Goal: Task Accomplishment & Management: Manage account settings

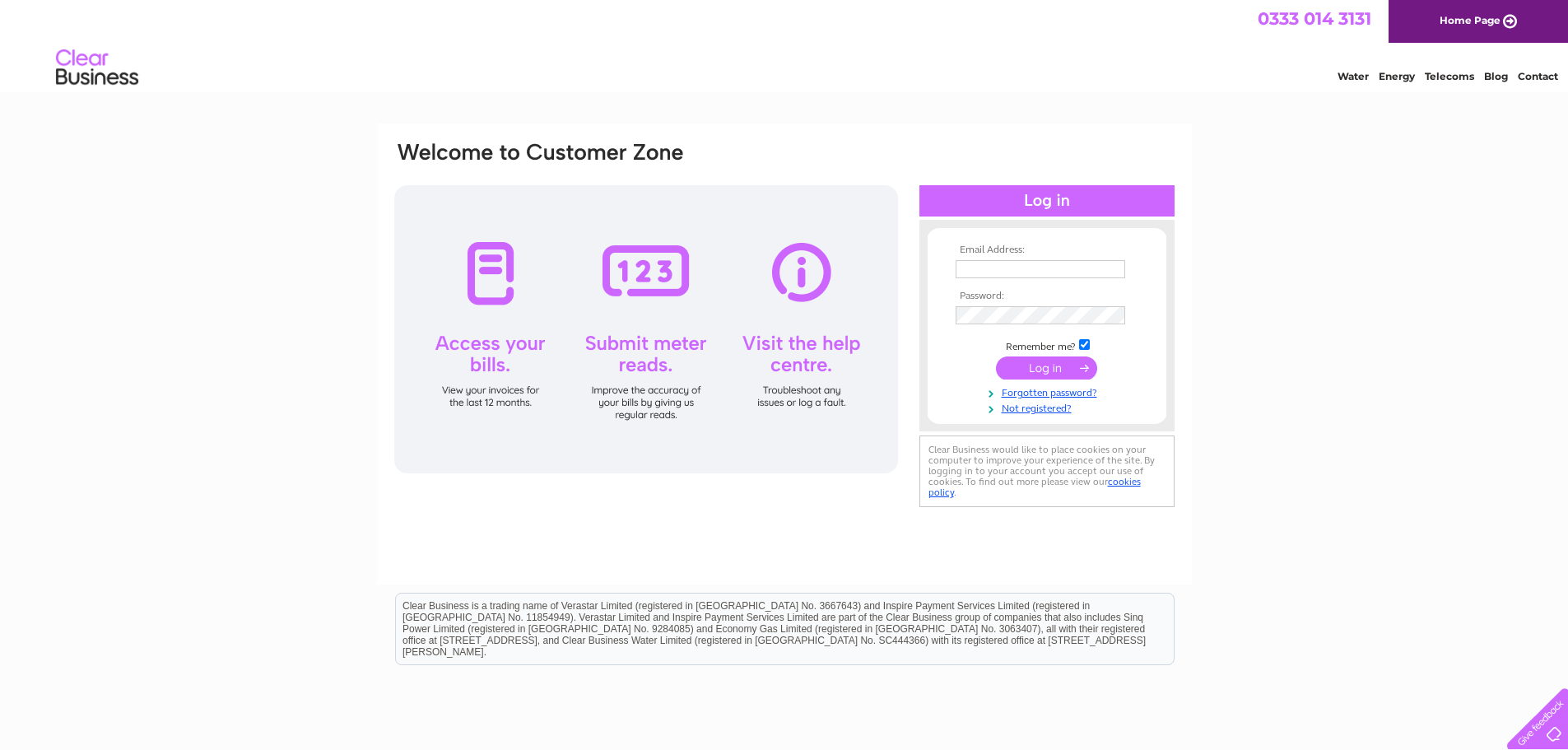
click at [997, 269] on input "text" at bounding box center [1040, 269] width 169 height 18
type input "chris.allt@presspart.com"
click at [996, 358] on input "submit" at bounding box center [1047, 369] width 102 height 23
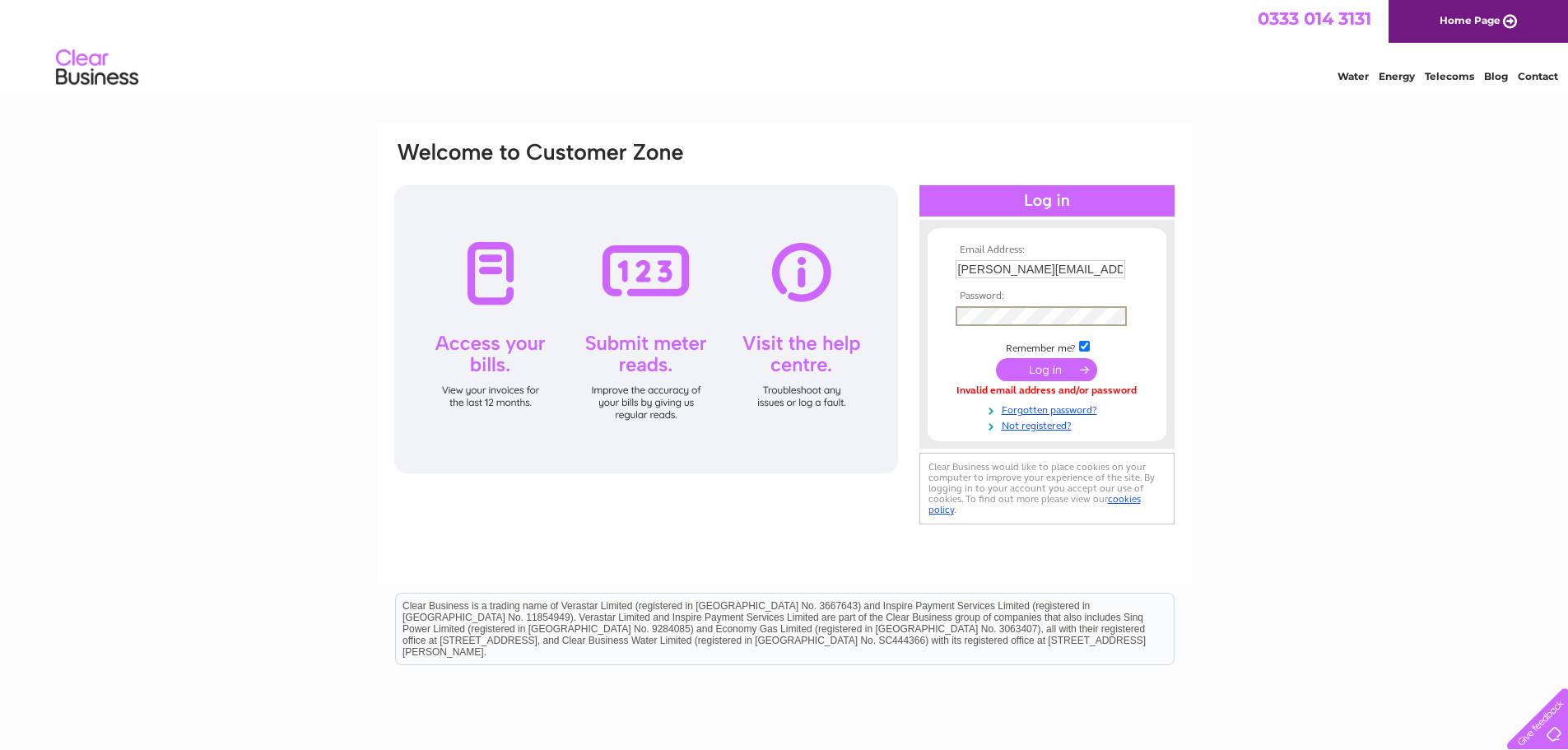
click at [996, 358] on input "submit" at bounding box center [1047, 369] width 102 height 23
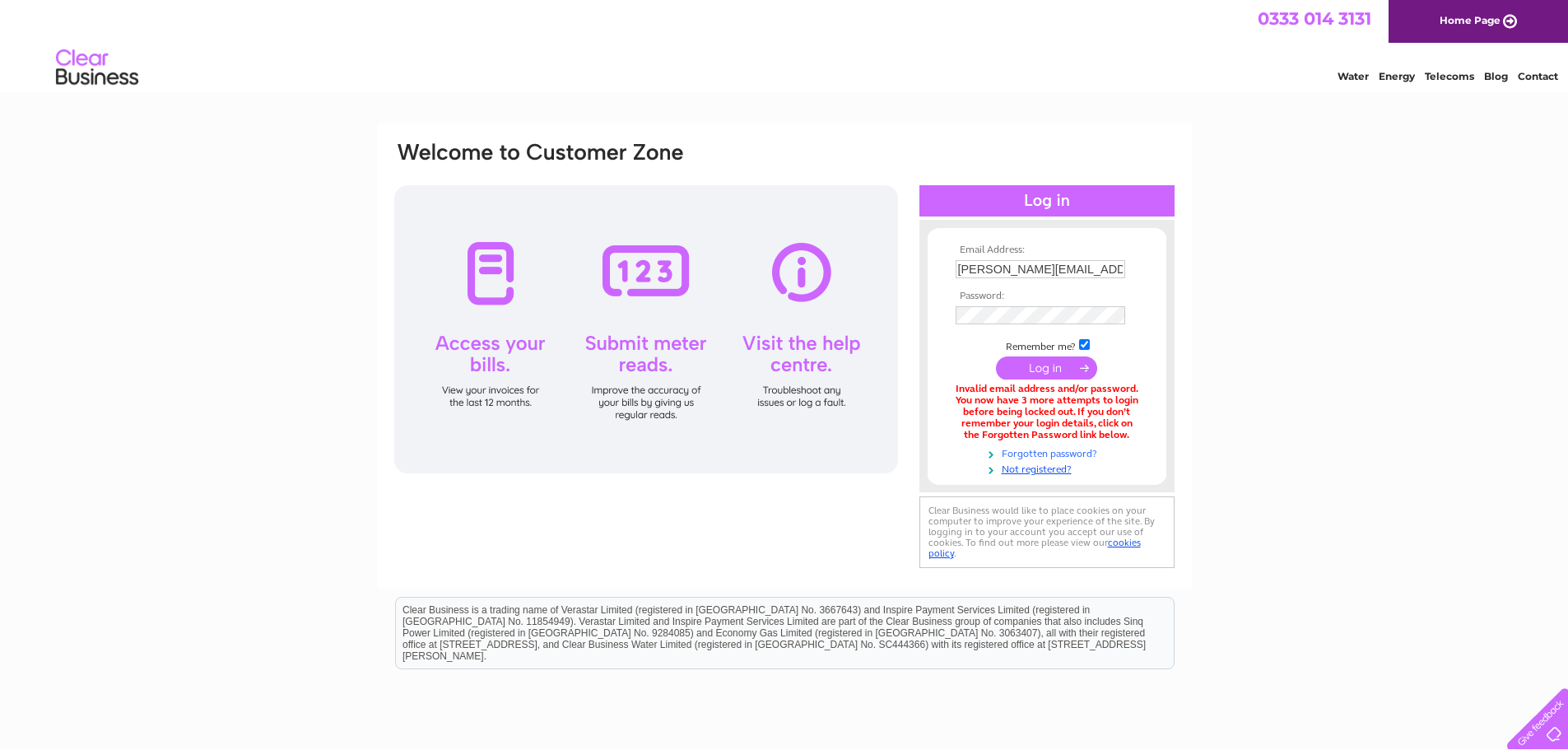
click at [1039, 453] on link "Forgotten password?" at bounding box center [1049, 452] width 187 height 15
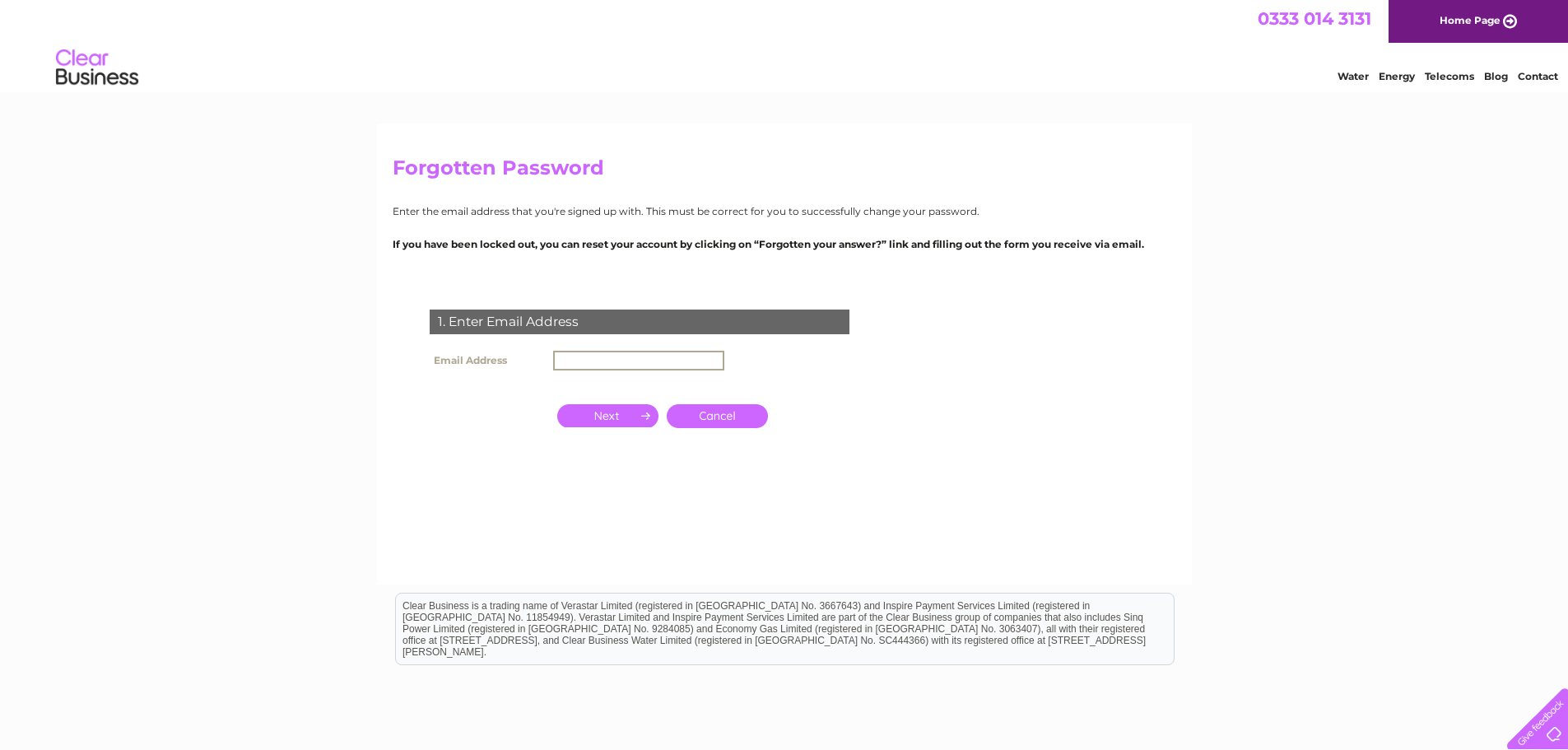
click at [673, 364] on input "text" at bounding box center [638, 361] width 171 height 20
type input "[PERSON_NAME][EMAIL_ADDRESS][DOMAIN_NAME]"
click at [602, 417] on input "button" at bounding box center [608, 415] width 102 height 23
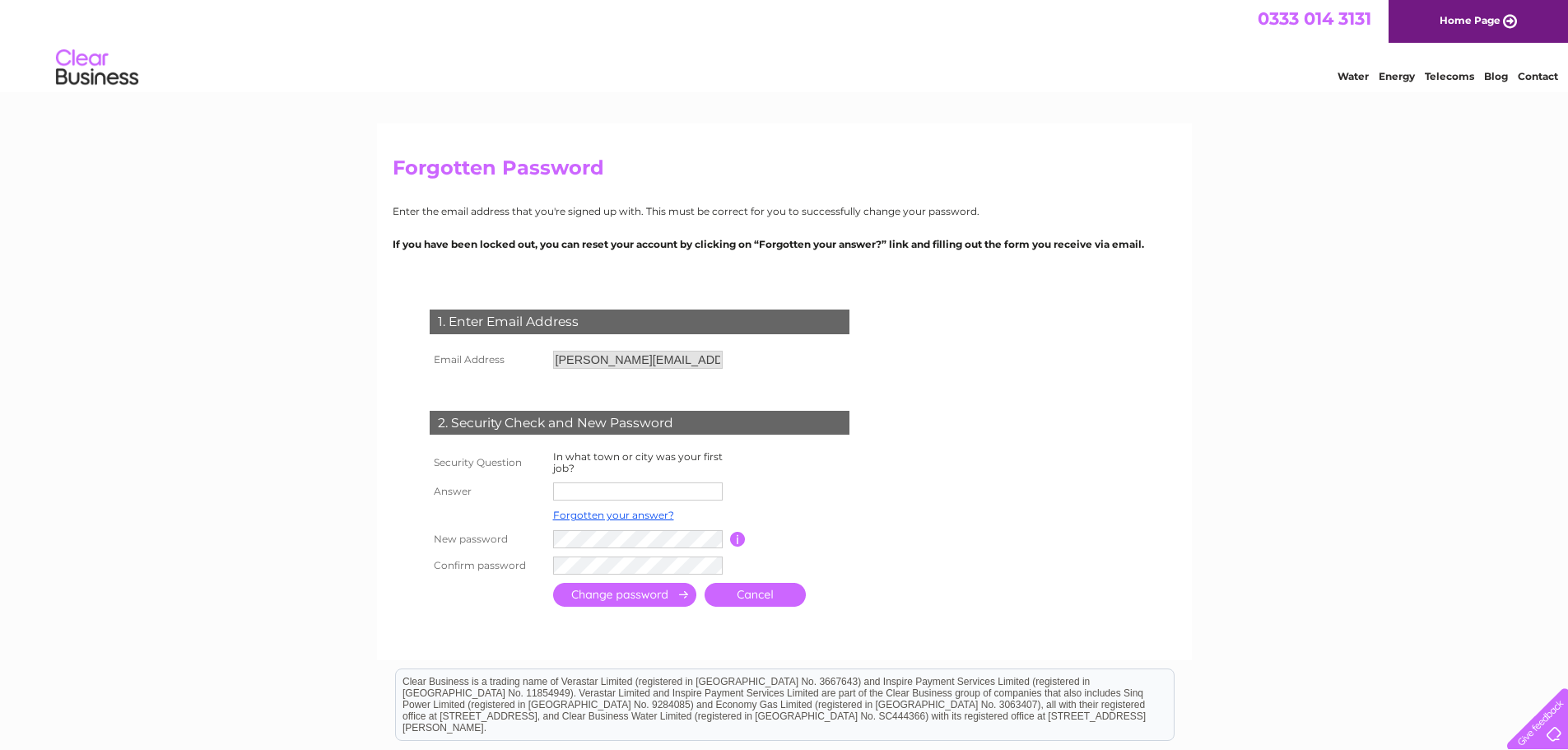
click at [608, 492] on input "text" at bounding box center [637, 492] width 169 height 18
type input "Blackburn"
click at [618, 597] on input "submit" at bounding box center [624, 595] width 143 height 24
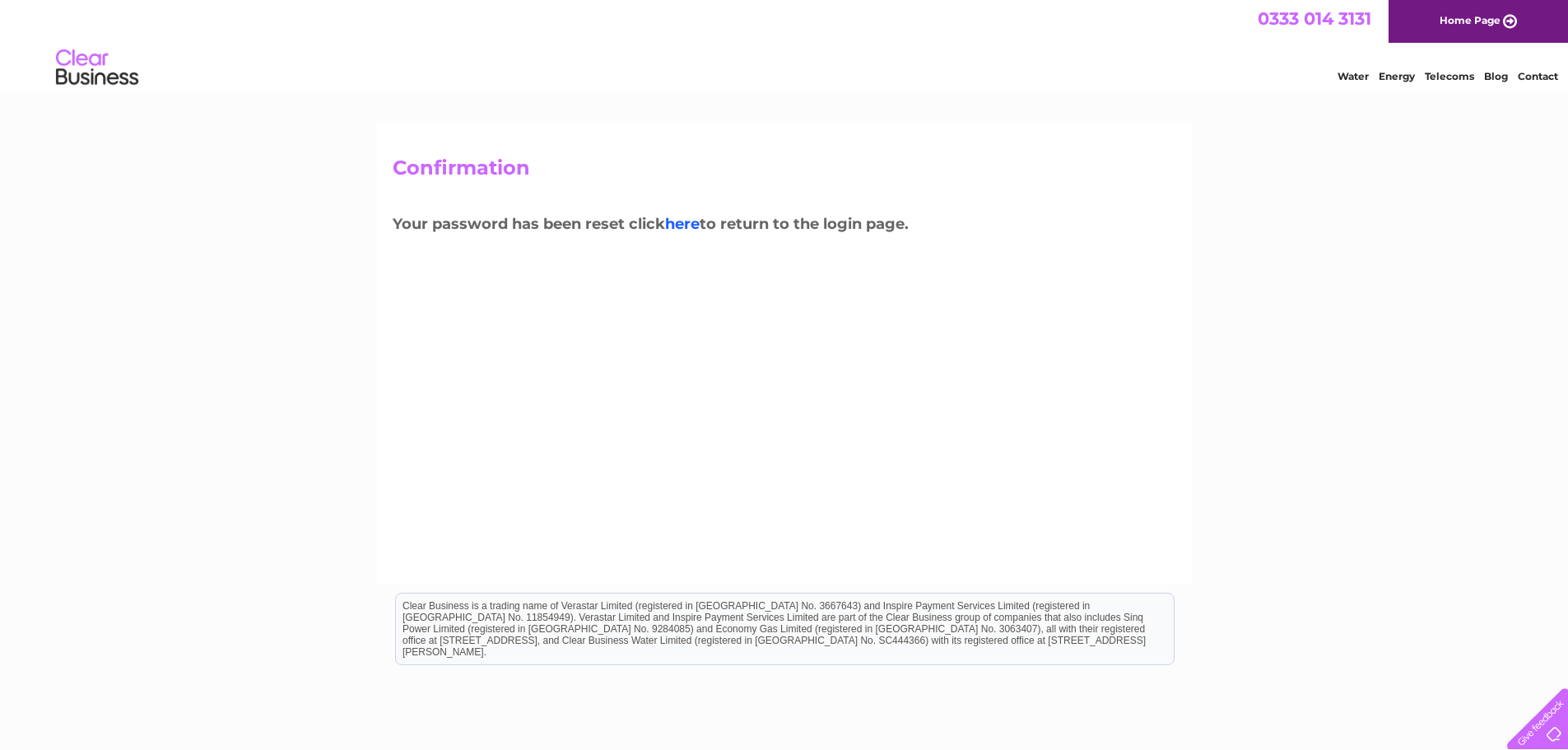
click at [693, 224] on link "here" at bounding box center [682, 224] width 34 height 18
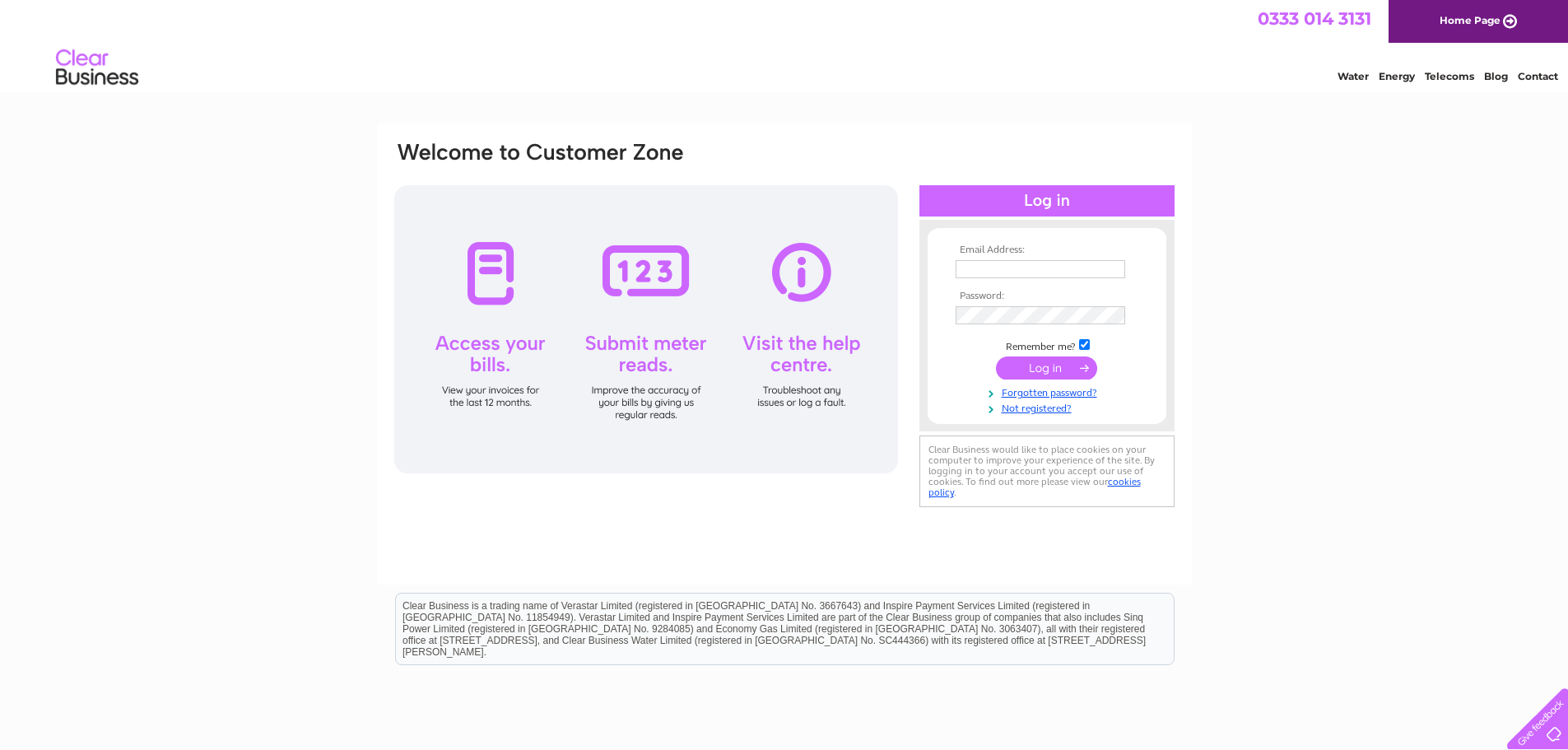
click at [493, 347] on div at bounding box center [646, 329] width 504 height 288
click at [1018, 274] on input "text" at bounding box center [1040, 270] width 171 height 20
type input "chris.allt@presspart.com"
click at [996, 358] on input "submit" at bounding box center [1047, 369] width 102 height 23
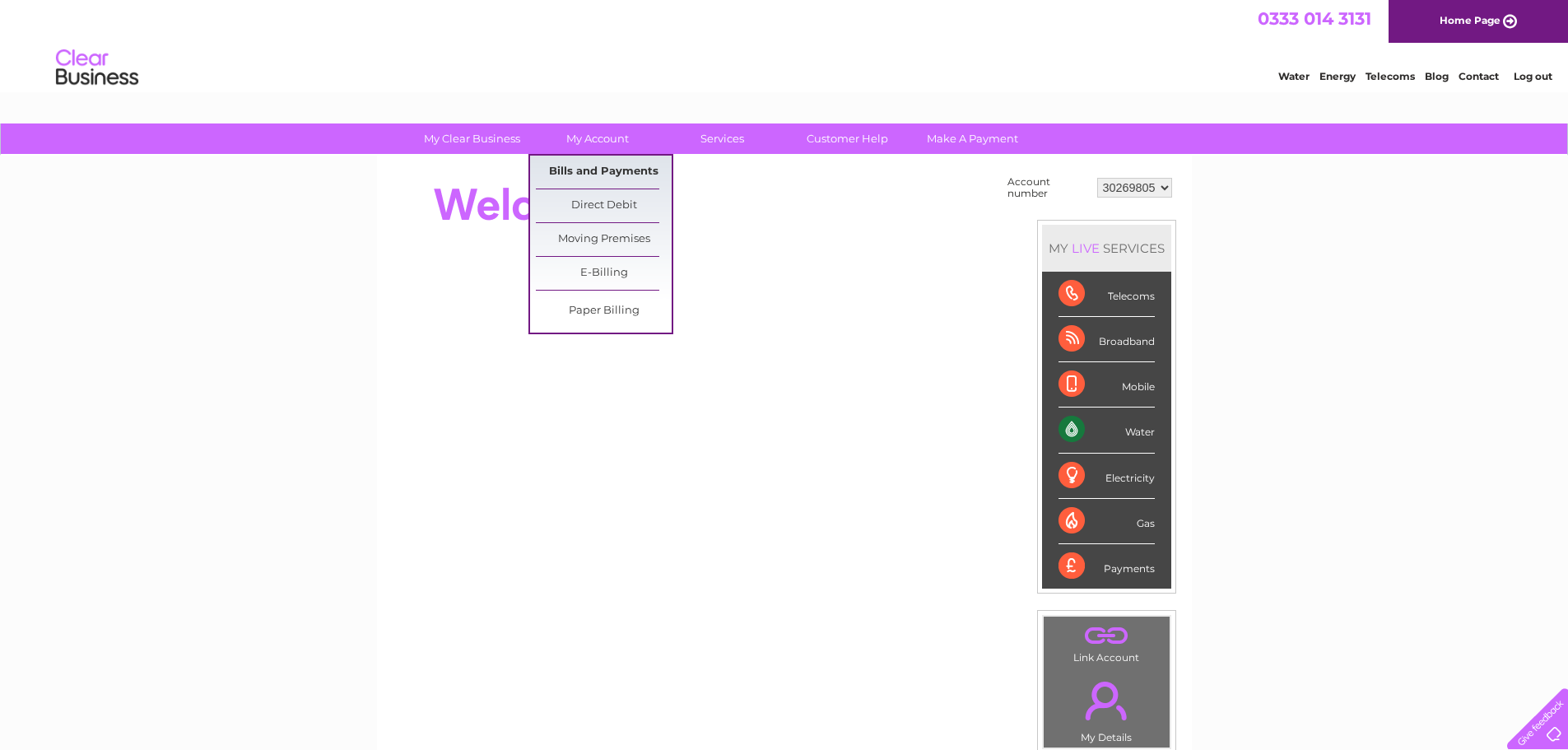
click at [578, 170] on link "Bills and Payments" at bounding box center [604, 172] width 136 height 33
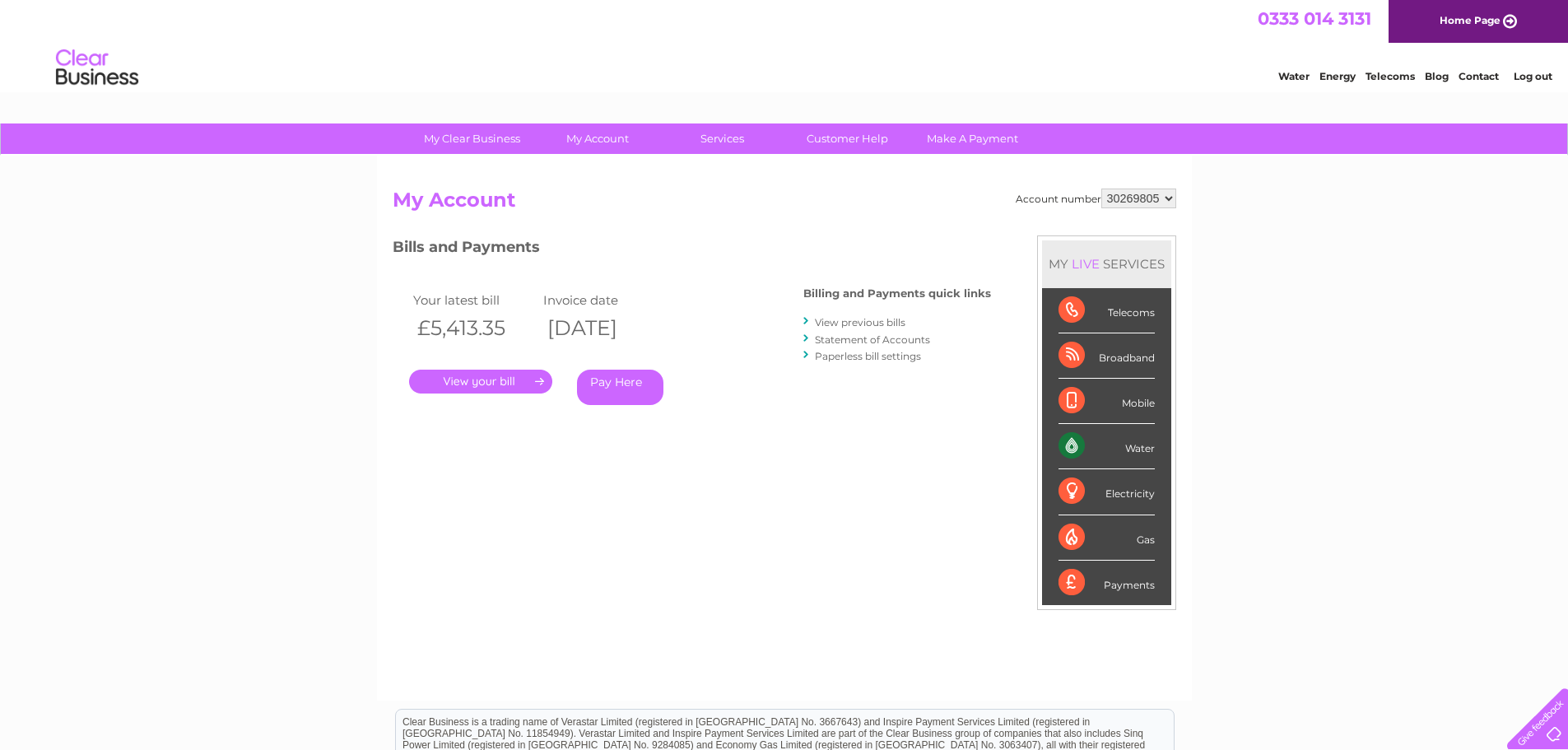
click at [473, 375] on link "." at bounding box center [480, 382] width 143 height 24
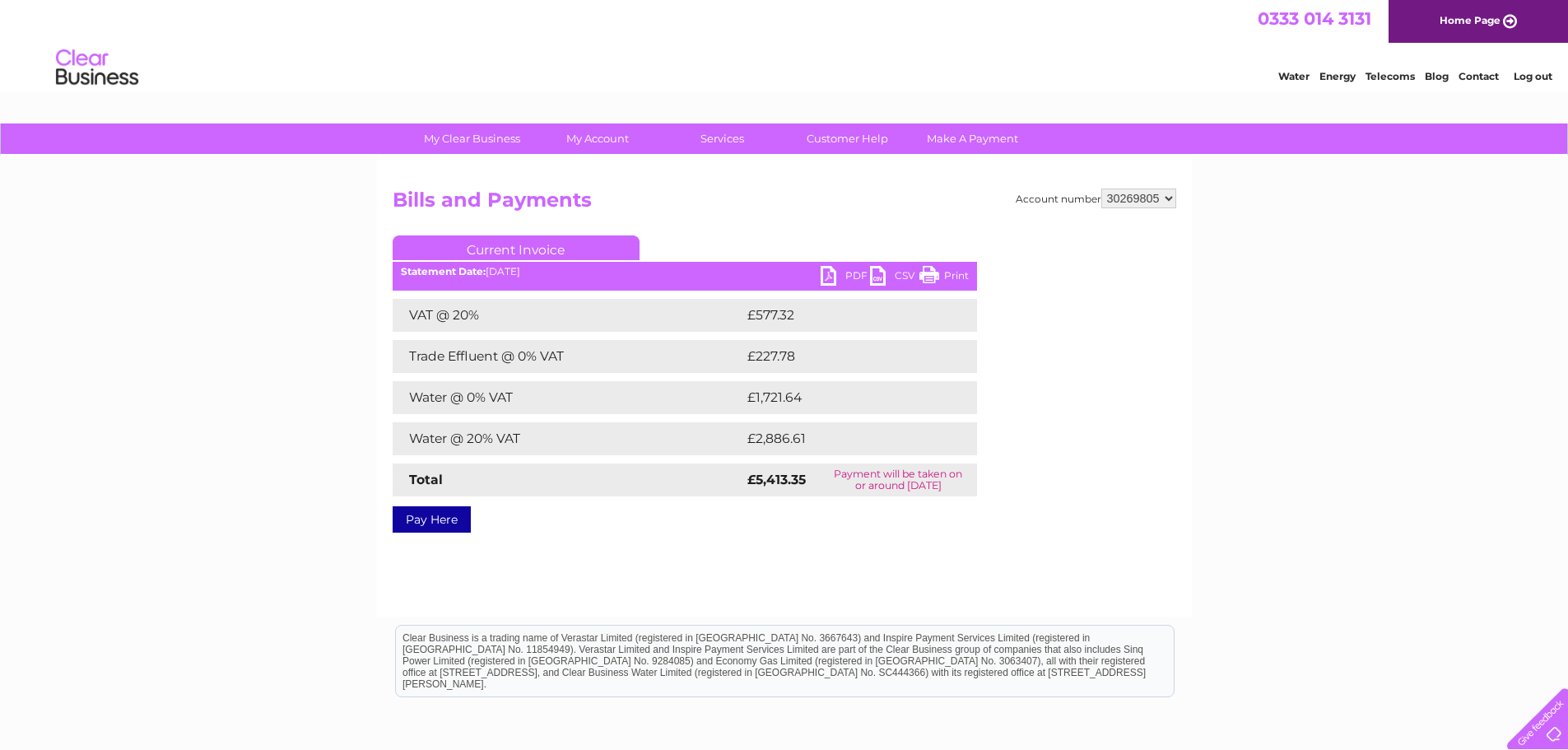
click at [836, 274] on link "PDF" at bounding box center [845, 278] width 49 height 24
click at [1536, 76] on link "Log out" at bounding box center [1533, 76] width 39 height 13
